Goal: Task Accomplishment & Management: Complete application form

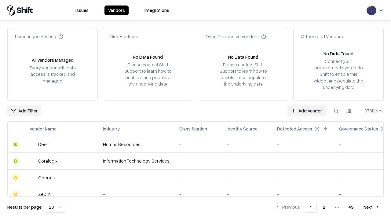
click at [306, 111] on link "Add Vendor" at bounding box center [306, 110] width 38 height 11
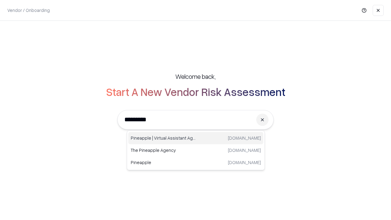
click at [196, 138] on div "Pineapple | Virtual Assistant Agency [DOMAIN_NAME]" at bounding box center [195, 138] width 135 height 12
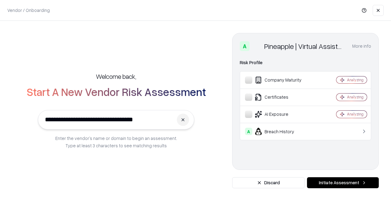
type input "**********"
click at [343, 183] on button "Initiate Assessment" at bounding box center [343, 182] width 72 height 11
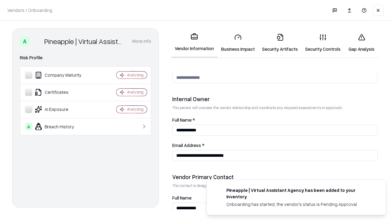
scroll to position [316, 0]
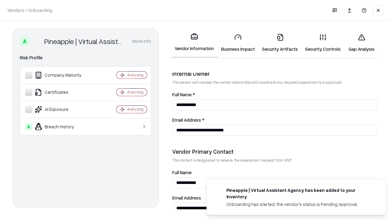
click at [238, 43] on link "Business Impact" at bounding box center [237, 43] width 41 height 28
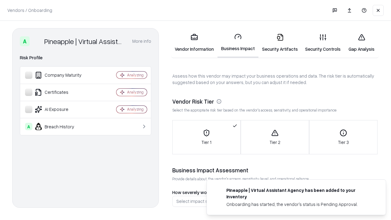
click at [280, 43] on link "Security Artifacts" at bounding box center [279, 43] width 43 height 28
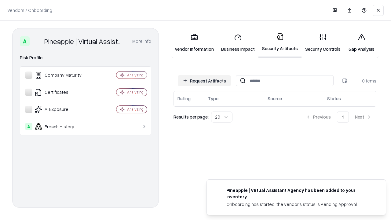
click at [204, 81] on button "Request Artifacts" at bounding box center [204, 80] width 53 height 11
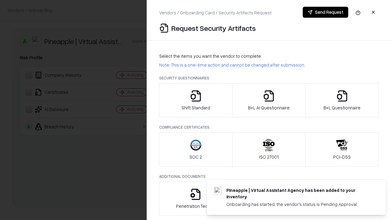
click at [195, 100] on icon "button" at bounding box center [196, 96] width 12 height 12
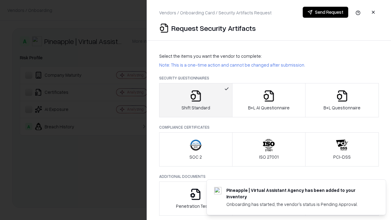
click at [325, 12] on button "Send Request" at bounding box center [326, 12] width 46 height 11
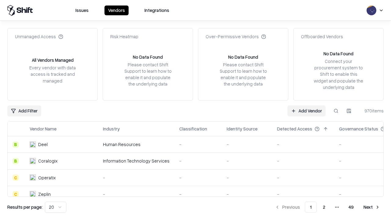
click at [336, 111] on button at bounding box center [335, 110] width 11 height 11
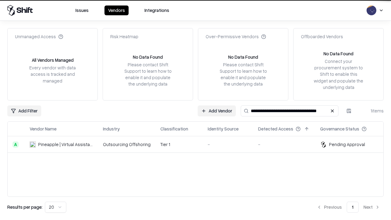
type input "**********"
click at [199, 144] on td "Tier 1" at bounding box center [178, 144] width 47 height 16
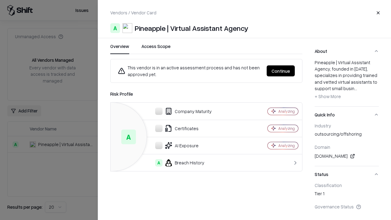
click at [281, 71] on button "Continue" at bounding box center [281, 70] width 28 height 11
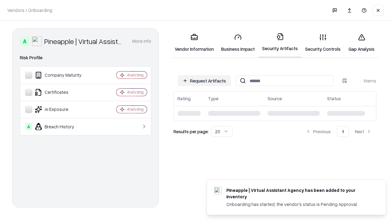
click at [361, 43] on link "Gap Analysis" at bounding box center [361, 43] width 35 height 28
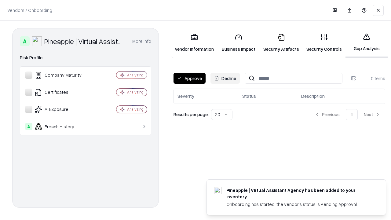
click at [189, 78] on button "Approve" at bounding box center [189, 78] width 32 height 11
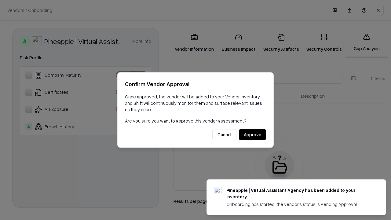
click at [252, 134] on button "Approve" at bounding box center [252, 134] width 27 height 11
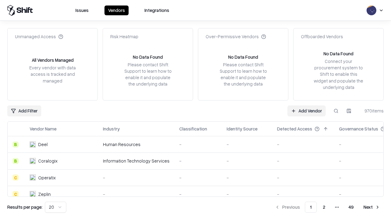
type input "**********"
click at [306, 111] on link "Add Vendor" at bounding box center [306, 110] width 38 height 11
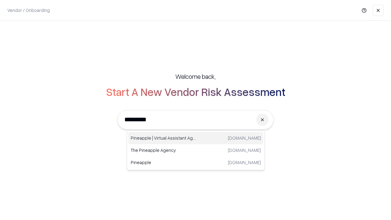
click at [196, 138] on div "Pineapple | Virtual Assistant Agency [DOMAIN_NAME]" at bounding box center [195, 138] width 135 height 12
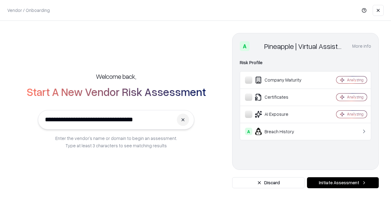
type input "**********"
click at [343, 183] on button "Initiate Assessment" at bounding box center [343, 182] width 72 height 11
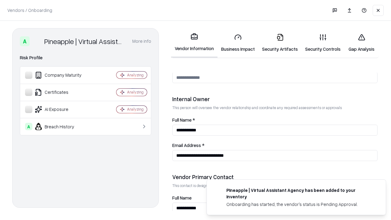
scroll to position [316, 0]
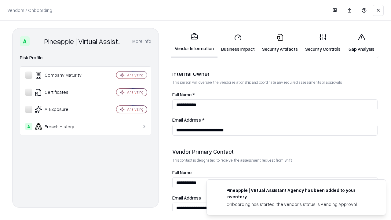
click at [361, 43] on link "Gap Analysis" at bounding box center [361, 43] width 35 height 28
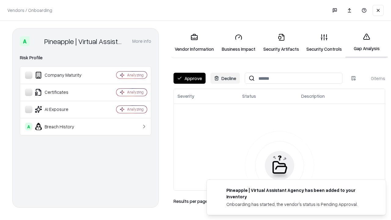
click at [189, 78] on button "Approve" at bounding box center [189, 78] width 32 height 11
